Goal: Obtain resource: Obtain resource

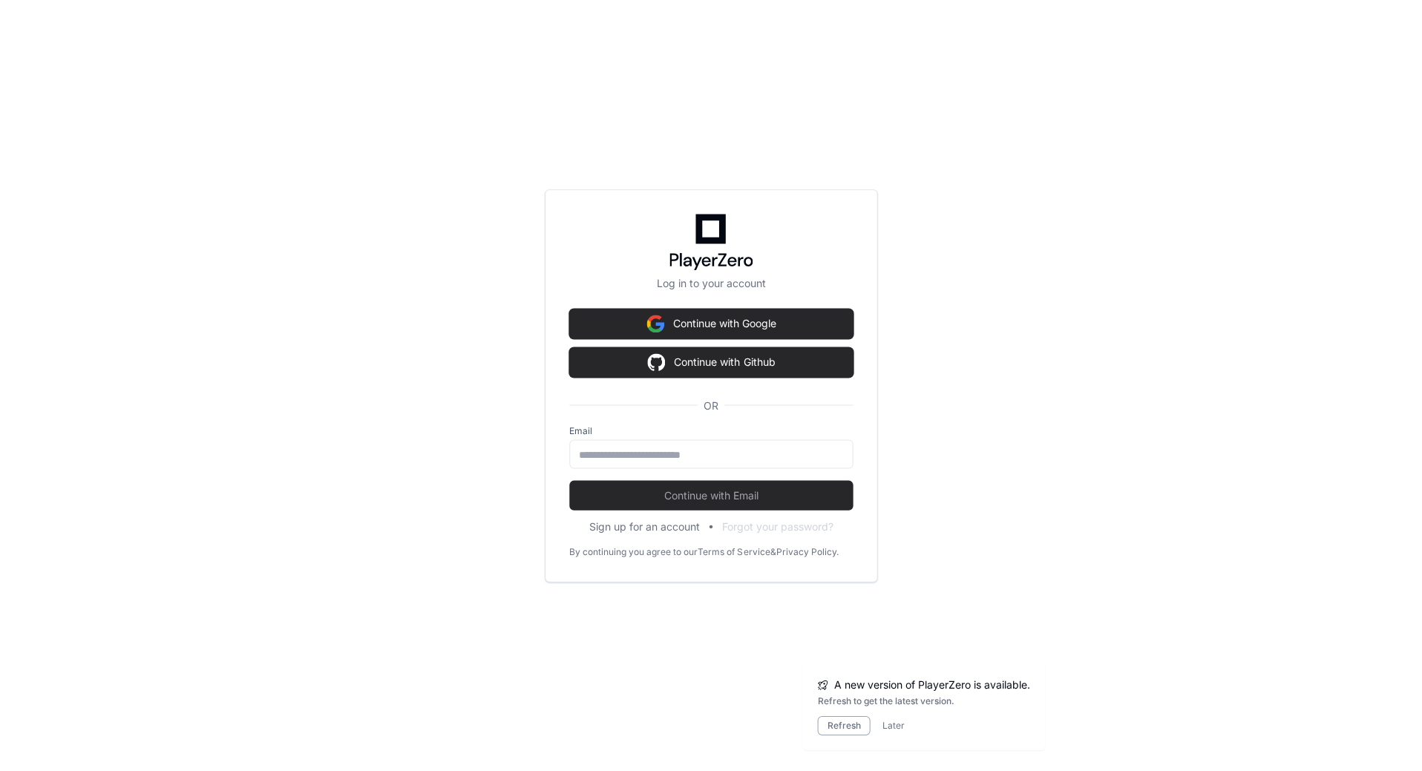
scroll to position [1633, 0]
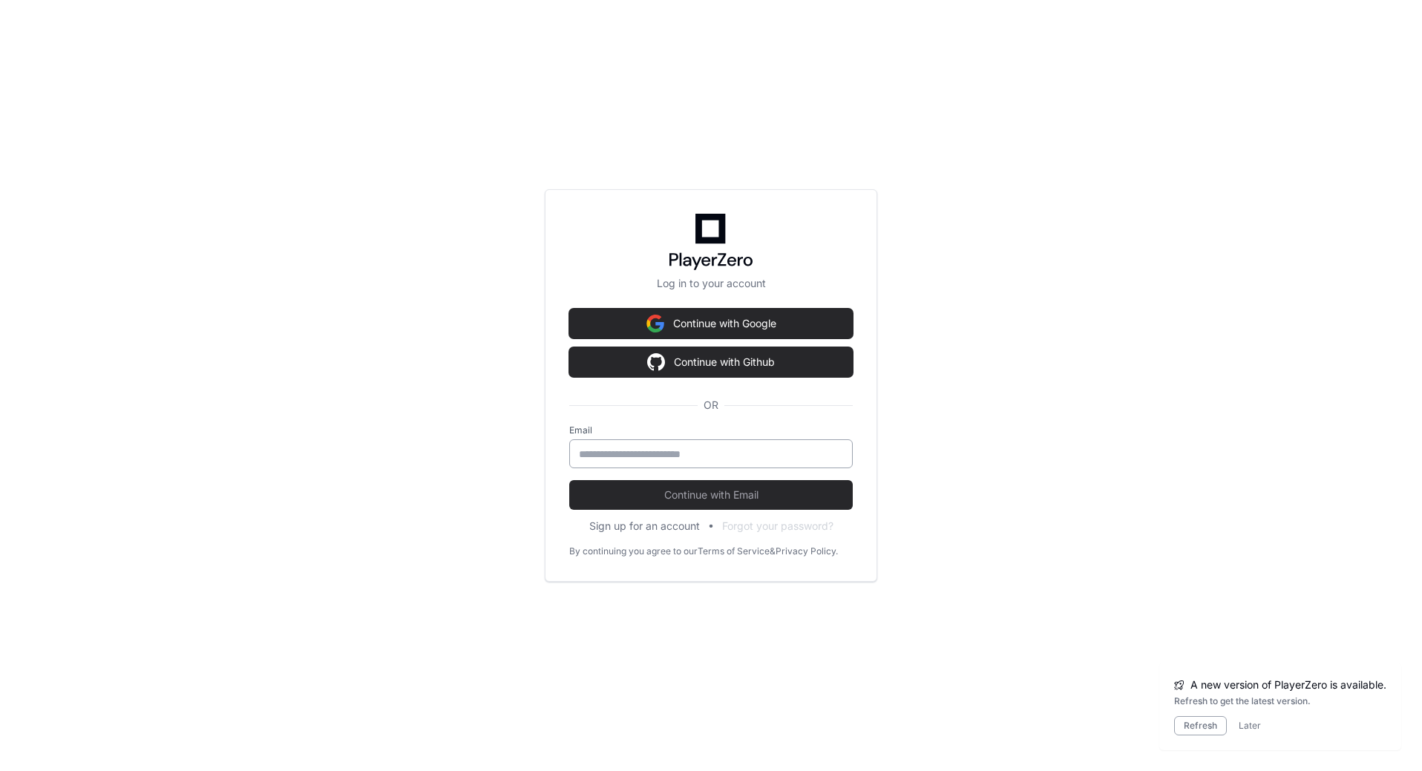
click at [617, 456] on input "email" at bounding box center [711, 454] width 264 height 15
click at [620, 452] on input "email" at bounding box center [711, 454] width 264 height 15
type input "**********"
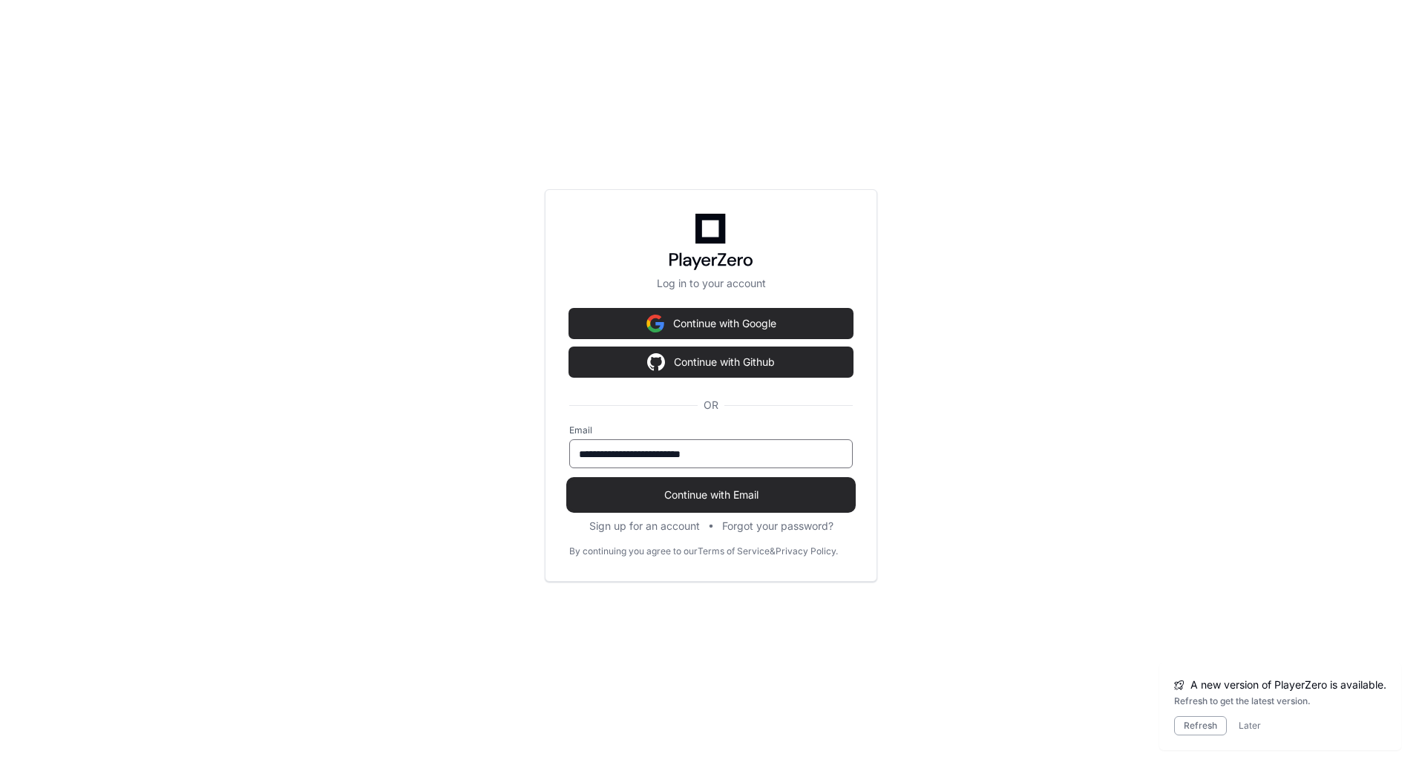
click at [706, 521] on span at bounding box center [711, 526] width 10 height 10
click at [698, 493] on span "Continue with Email" at bounding box center [710, 495] width 283 height 15
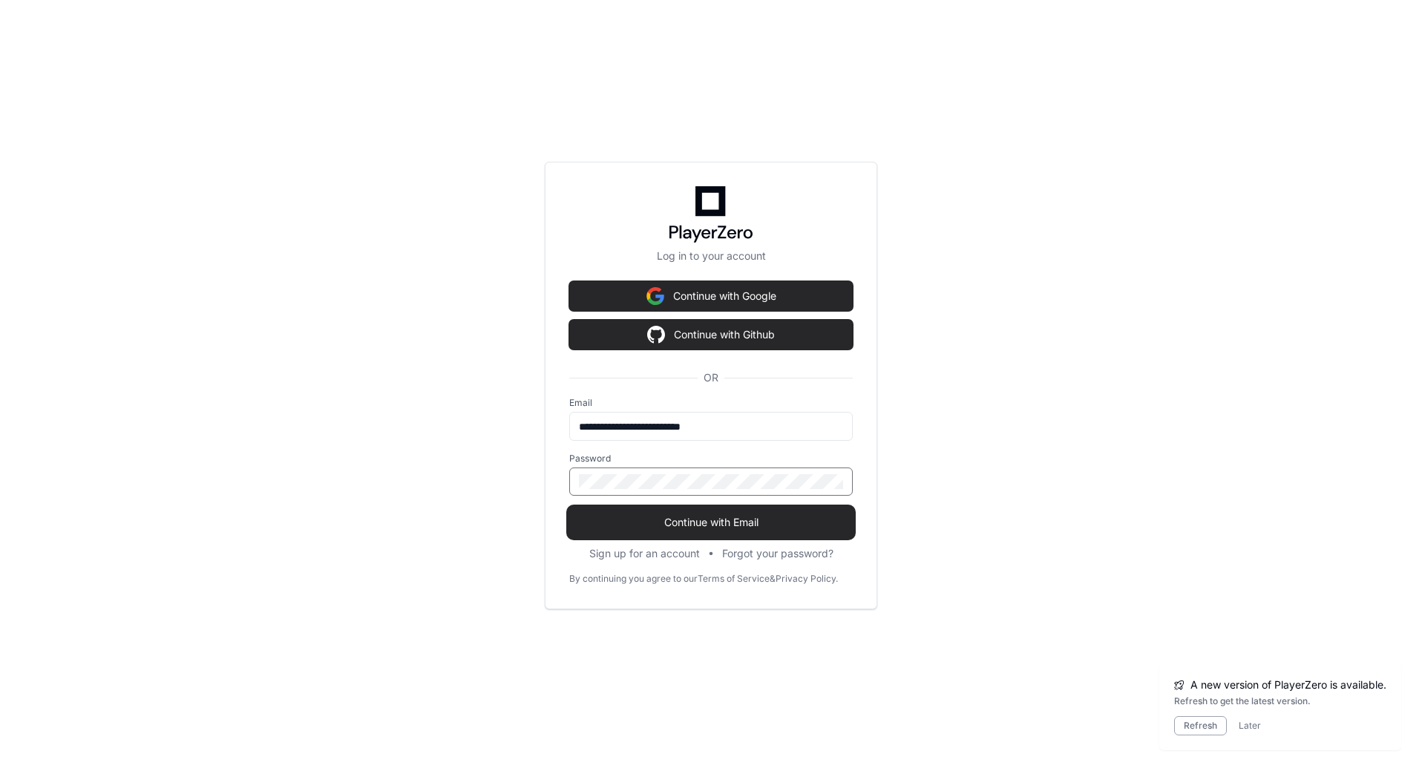
click at [701, 523] on span "Continue with Email" at bounding box center [710, 522] width 283 height 15
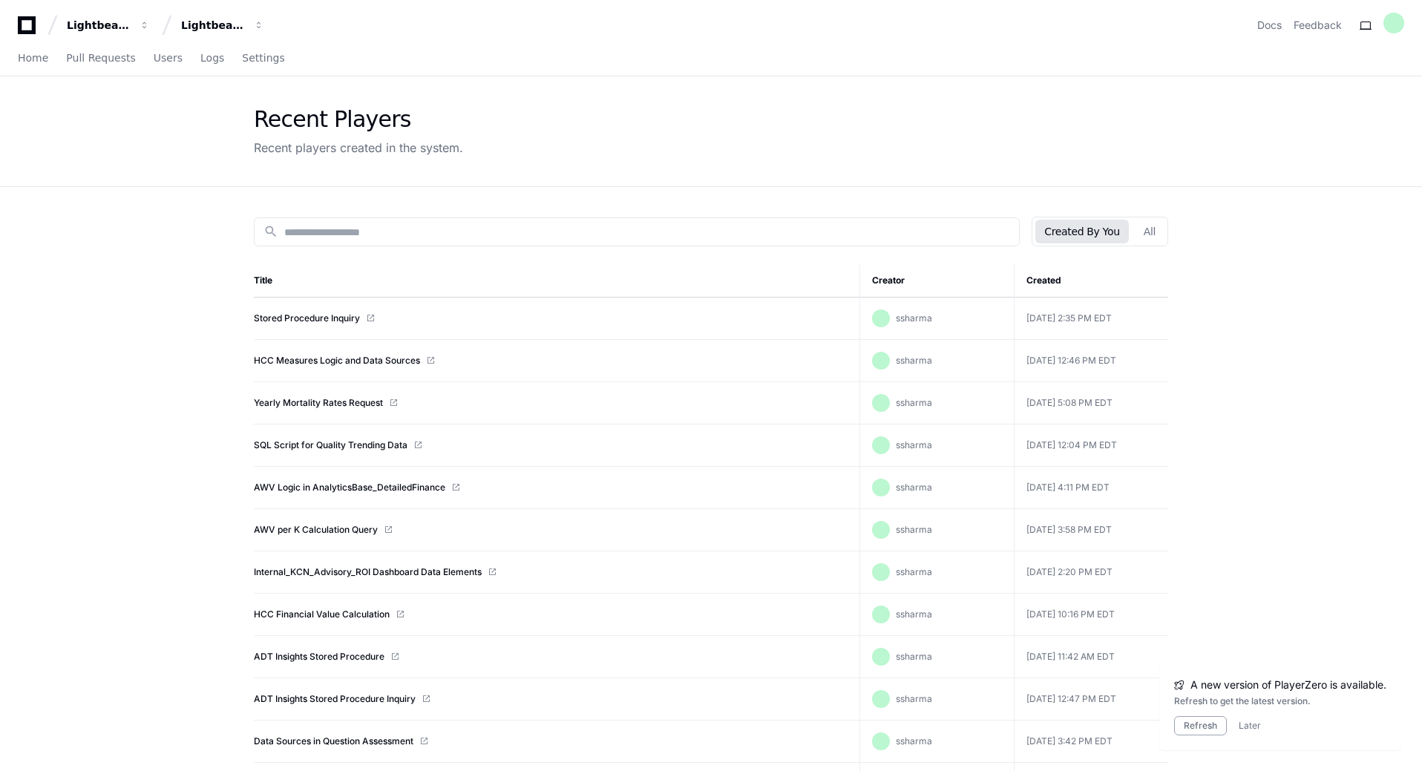
click at [322, 451] on td "SQL Script for Quality Trending Data" at bounding box center [557, 445] width 606 height 42
click at [324, 440] on link "SQL Script for Quality Trending Data" at bounding box center [331, 445] width 154 height 12
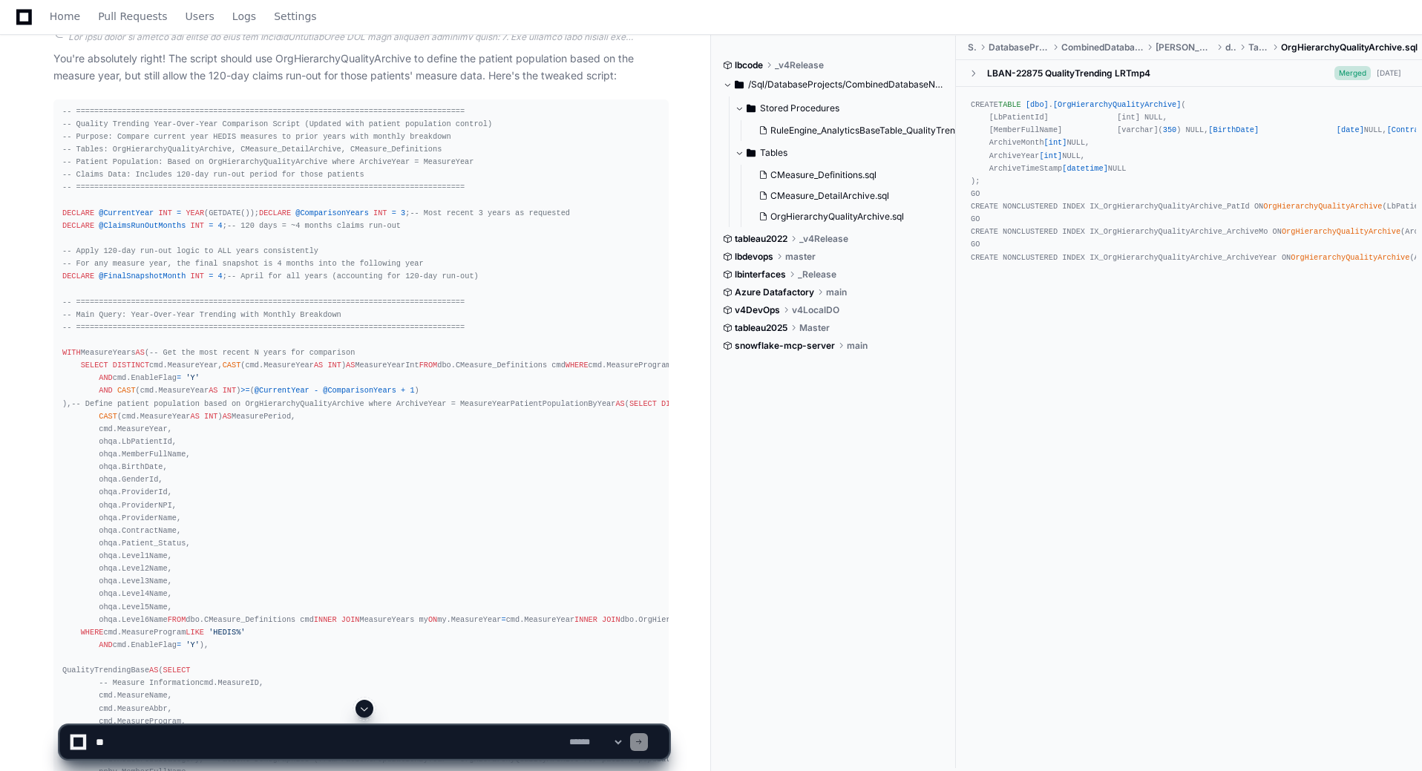
scroll to position [10761, 0]
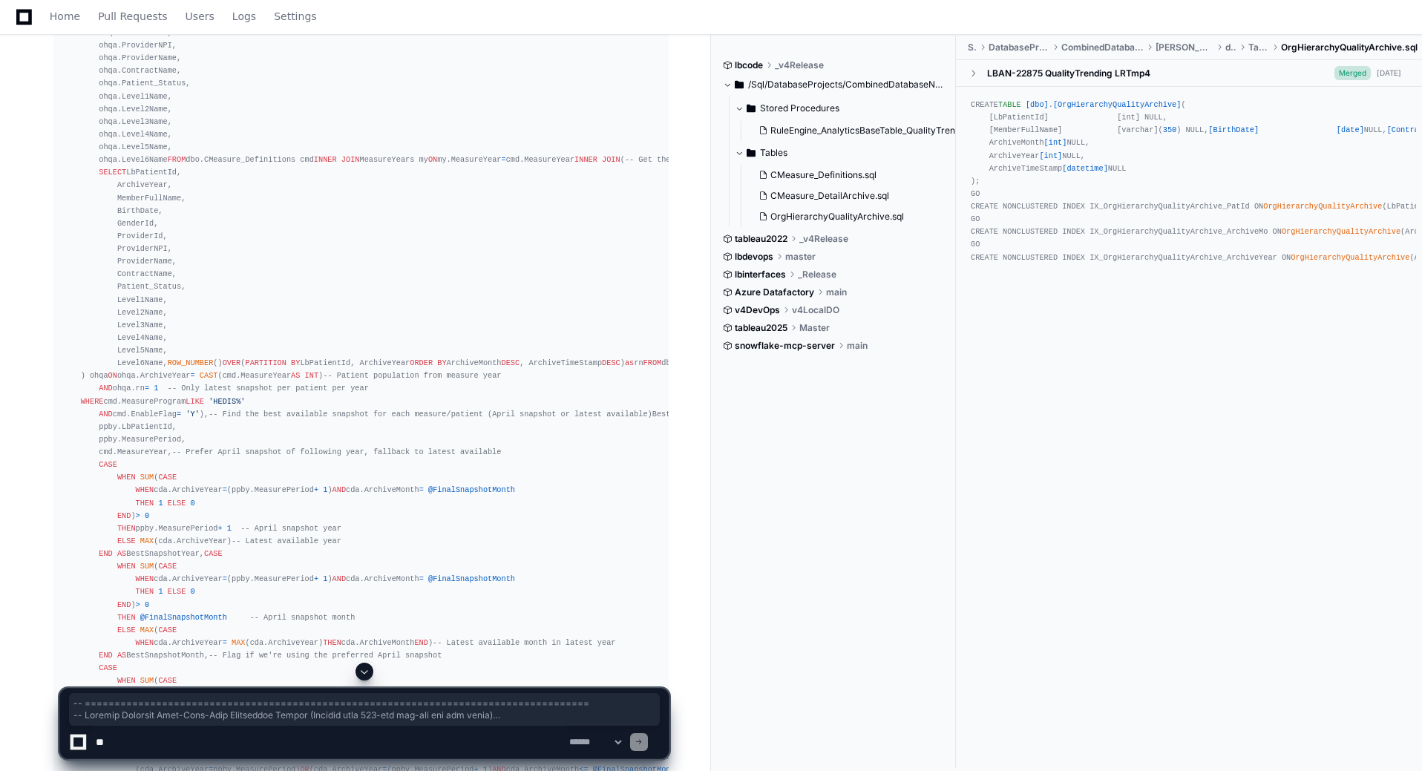
scroll to position [15362, 0]
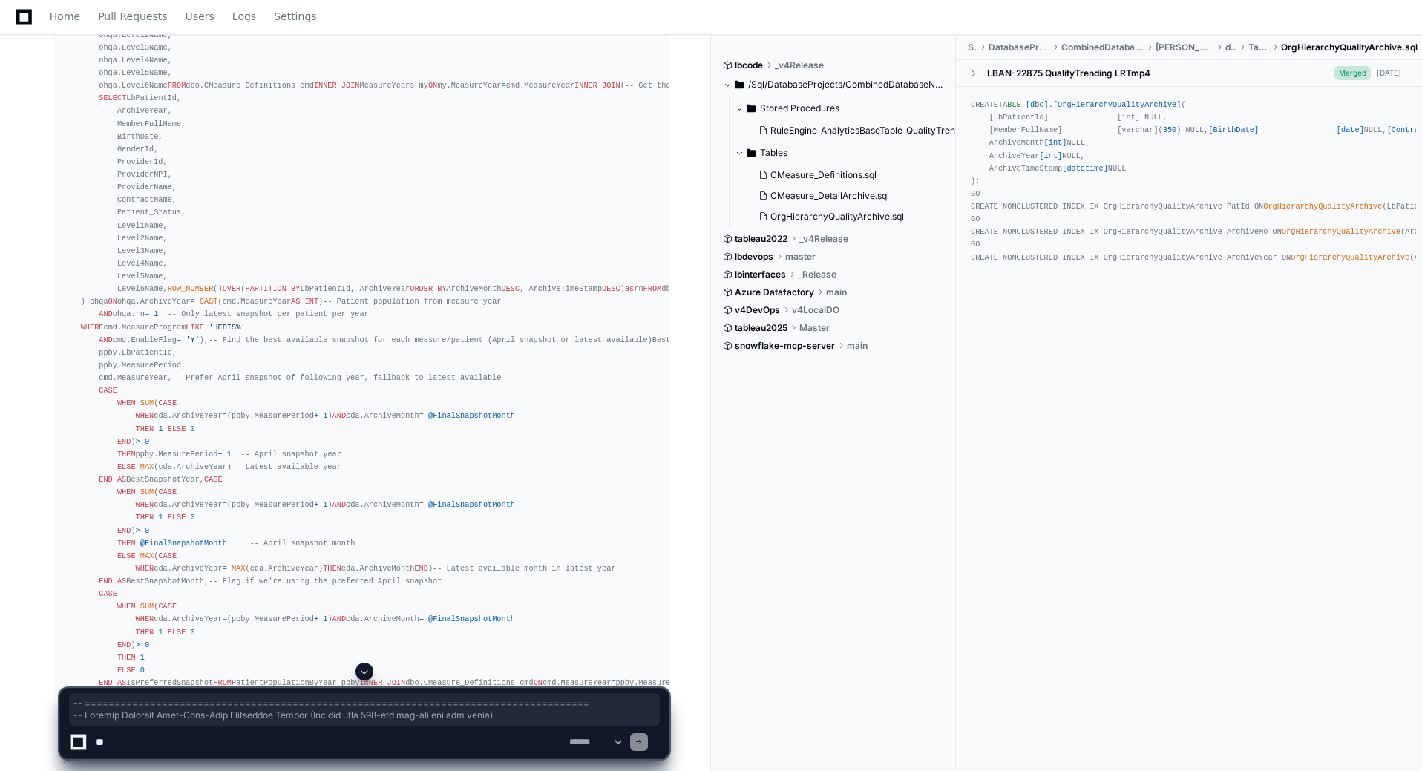
drag, startPoint x: 62, startPoint y: 317, endPoint x: 465, endPoint y: 600, distance: 492.1
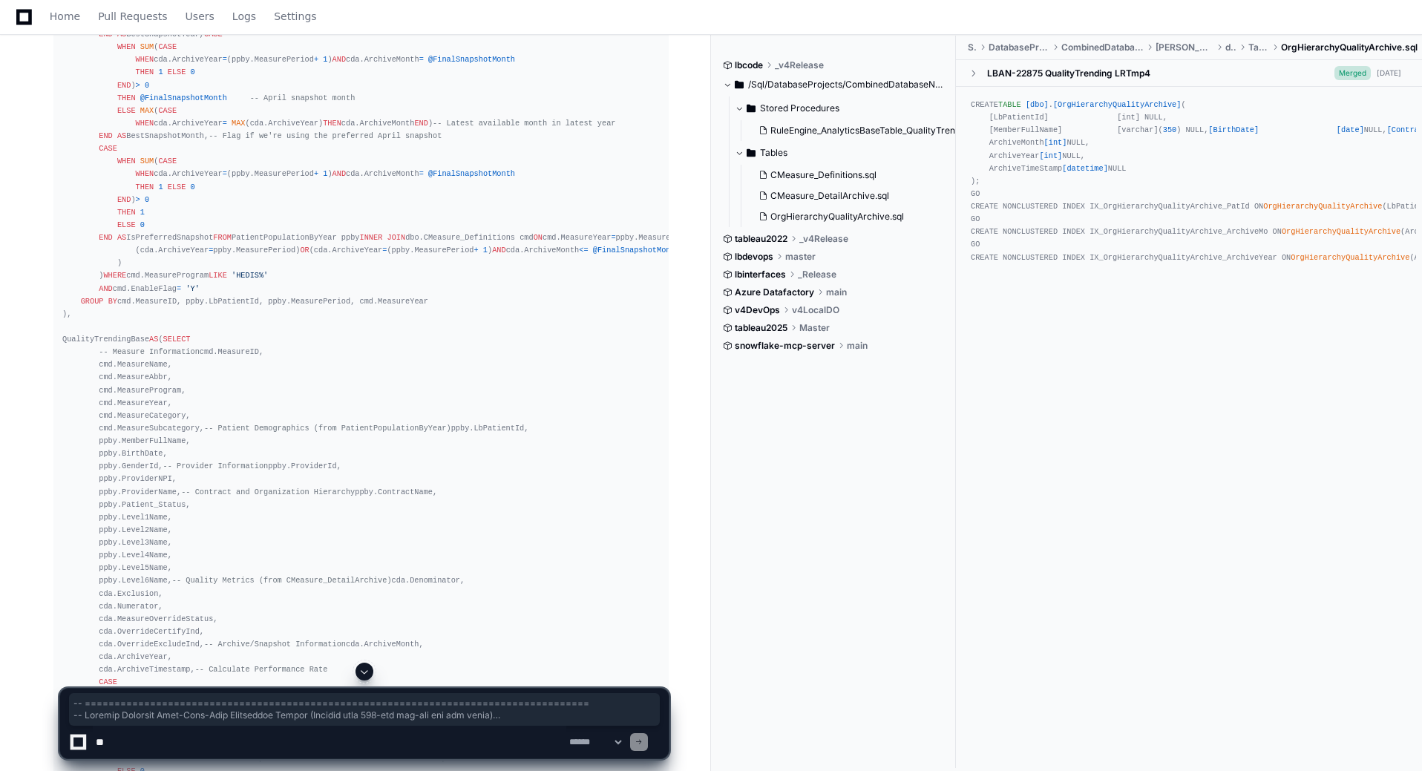
scroll to position [15733, 0]
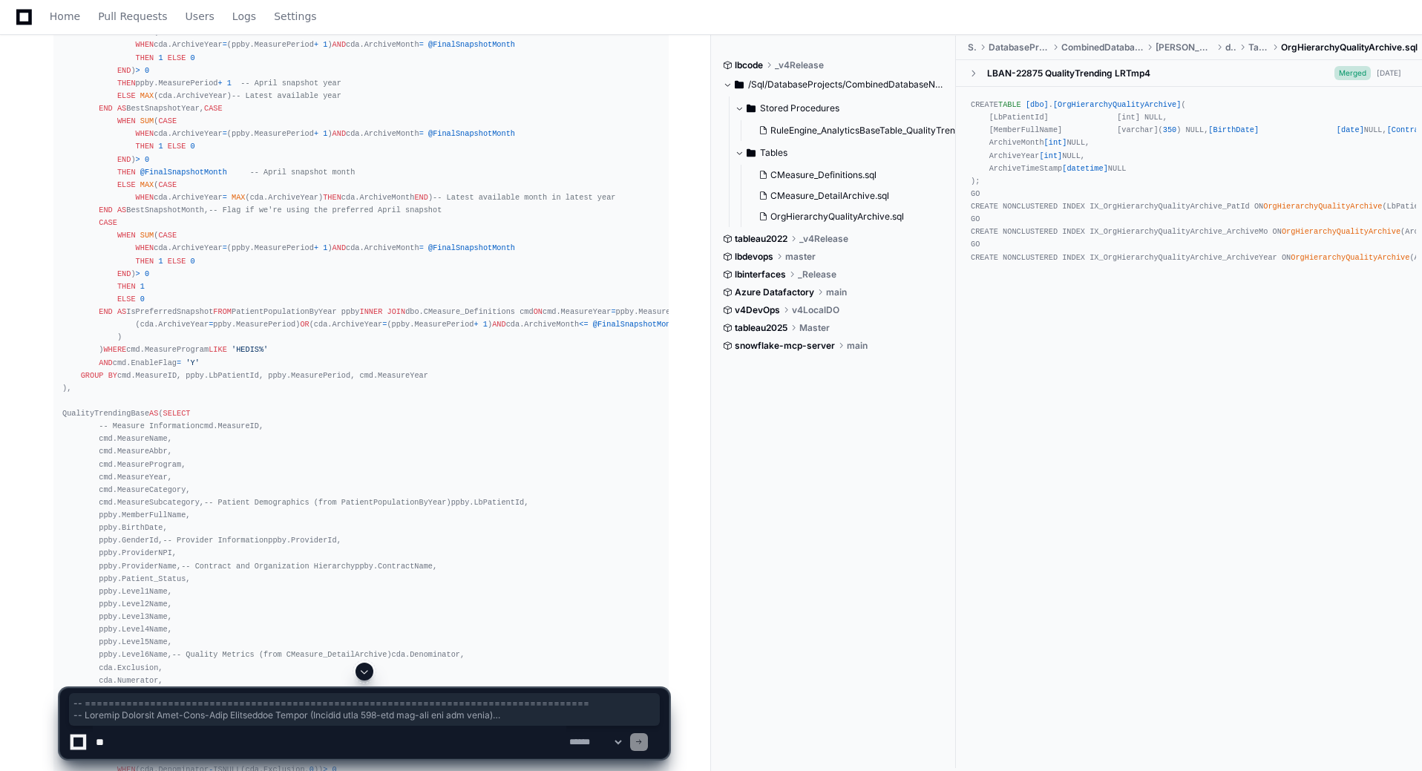
copy article "-- ============================================================================…"
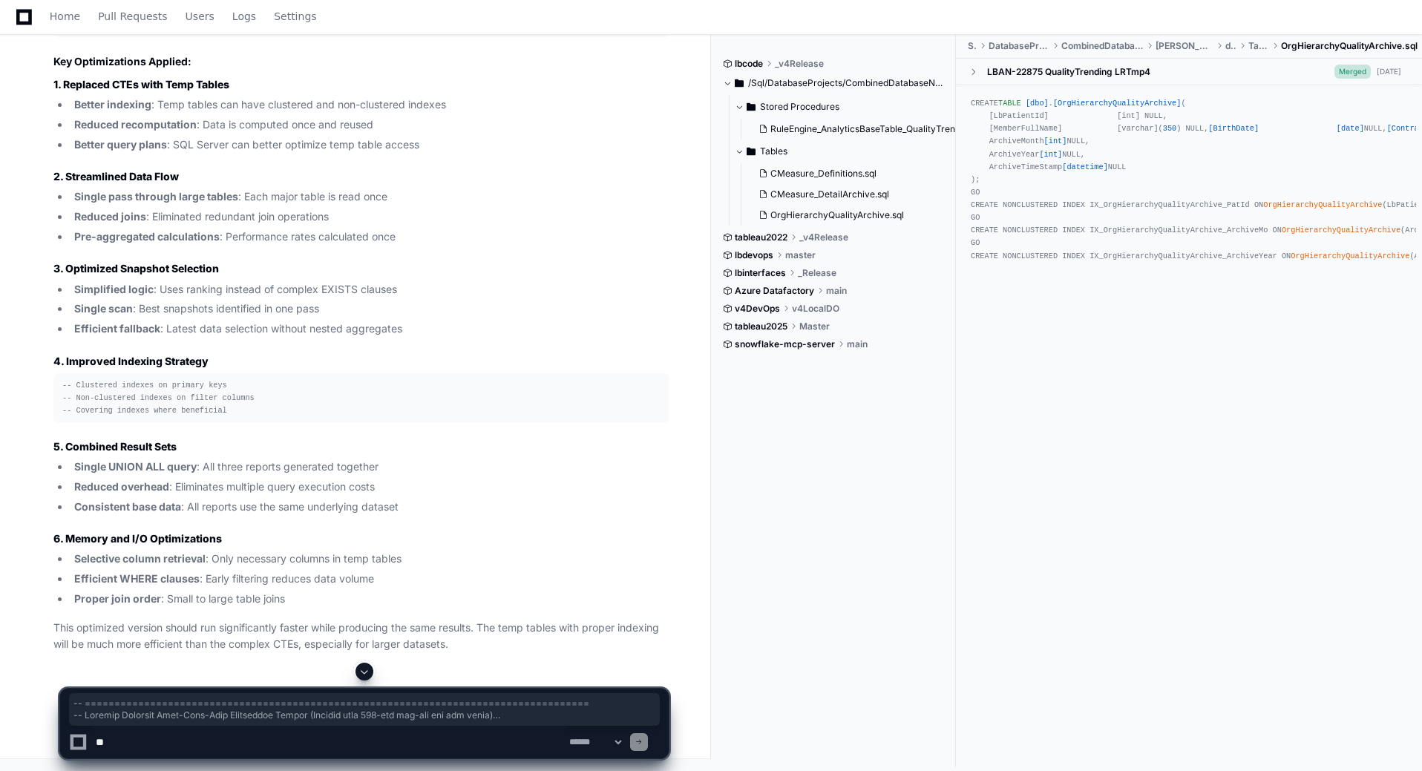
scroll to position [35696, 0]
